Goal: Task Accomplishment & Management: Use online tool/utility

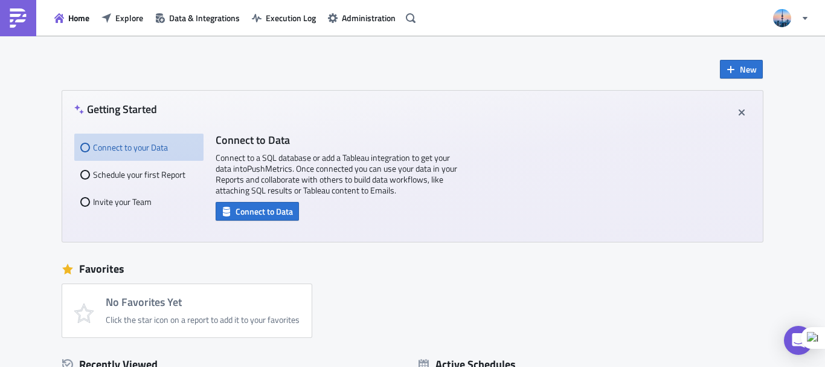
drag, startPoint x: 824, startPoint y: 99, endPoint x: 821, endPoint y: 141, distance: 42.4
click at [824, 147] on div at bounding box center [824, 183] width 1 height 367
click at [280, 218] on button "Connect to Data" at bounding box center [257, 211] width 83 height 19
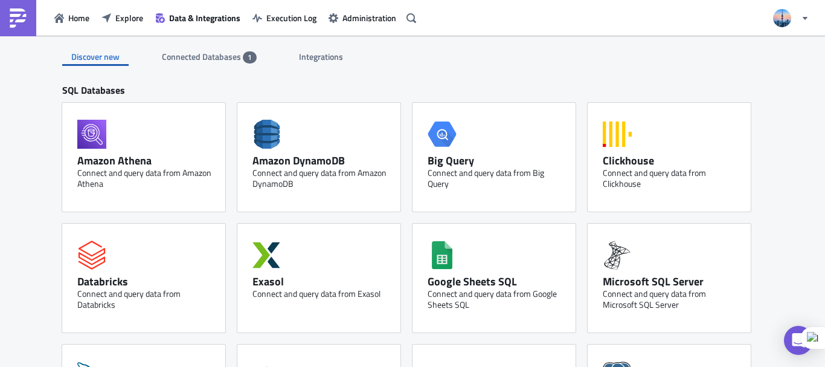
drag, startPoint x: 824, startPoint y: 125, endPoint x: 824, endPoint y: 171, distance: 46.5
click at [824, 171] on div at bounding box center [824, 183] width 1 height 367
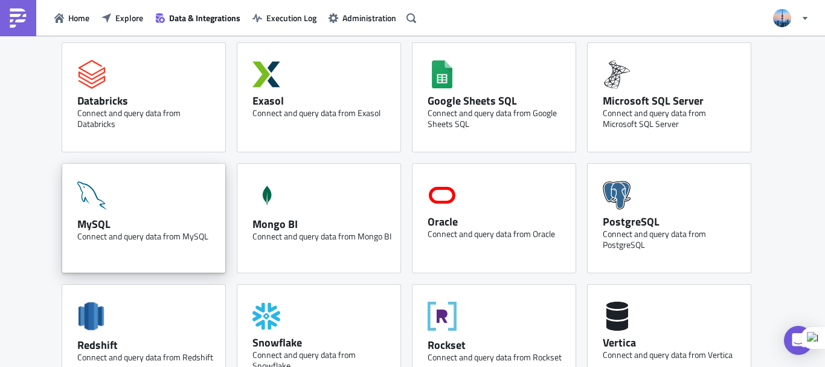
scroll to position [181, 0]
click at [135, 223] on div "MySQL" at bounding box center [146, 223] width 139 height 14
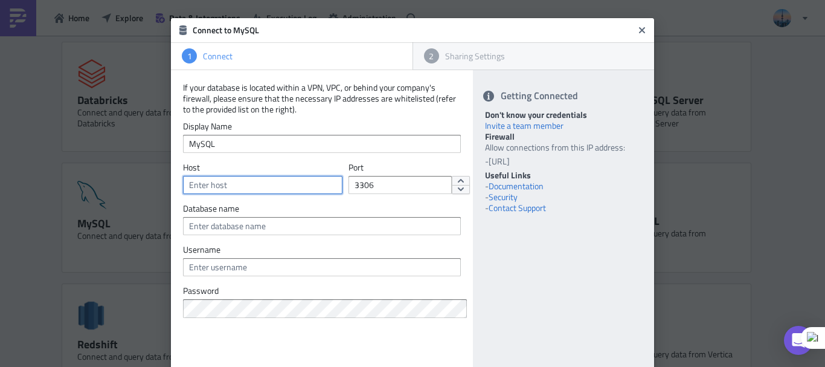
click at [284, 187] on input "text" at bounding box center [262, 185] width 159 height 18
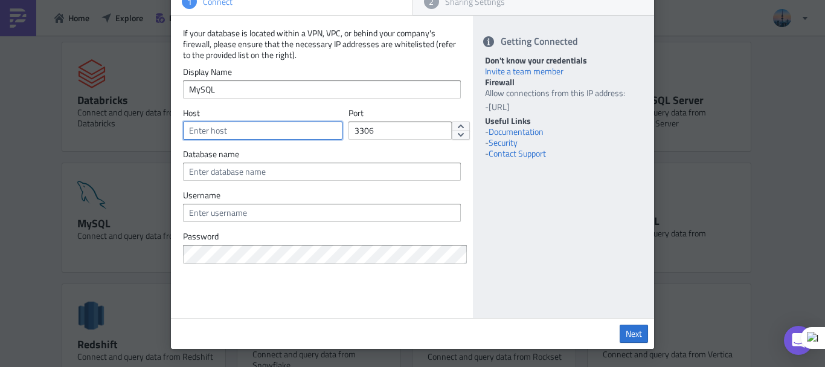
scroll to position [0, 0]
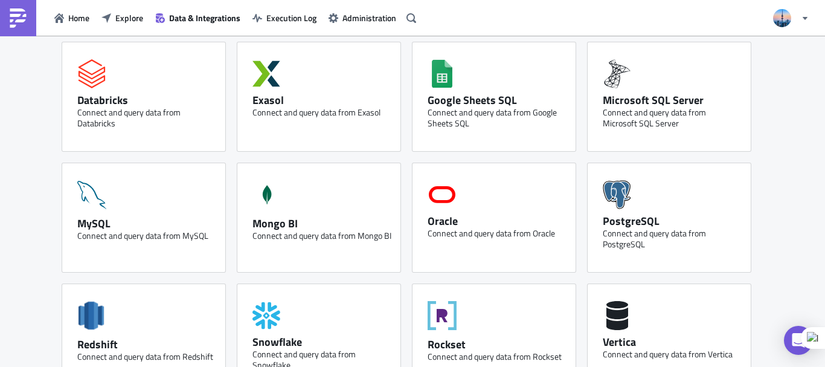
click at [12, 24] on img at bounding box center [17, 17] width 19 height 19
